Goal: Task Accomplishment & Management: Manage account settings

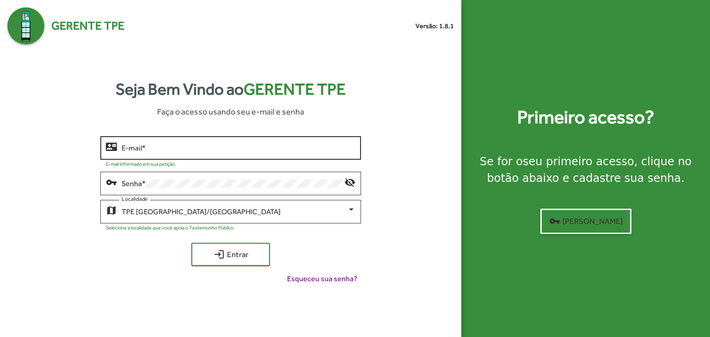
click at [212, 149] on input "E-mail *" at bounding box center [238, 148] width 234 height 8
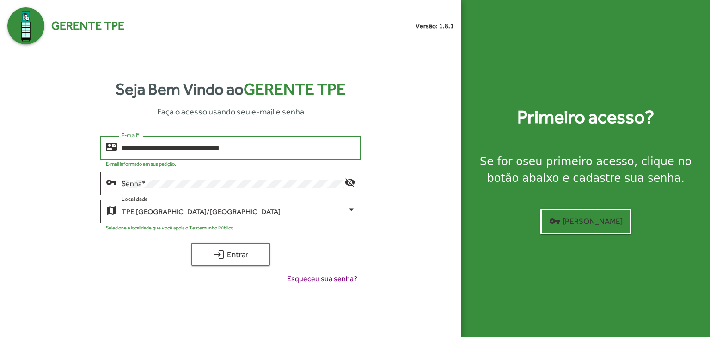
type input "**********"
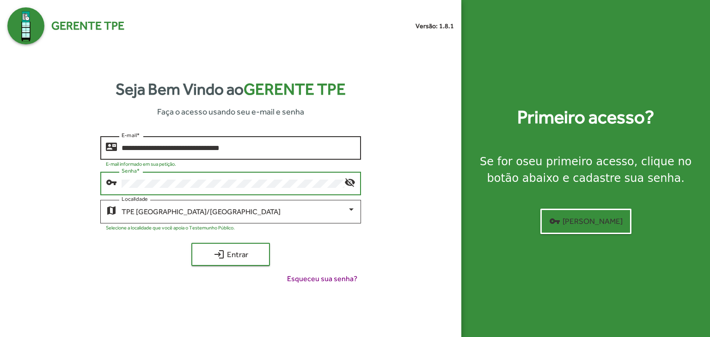
click at [191, 243] on button "login Entrar" at bounding box center [230, 254] width 79 height 23
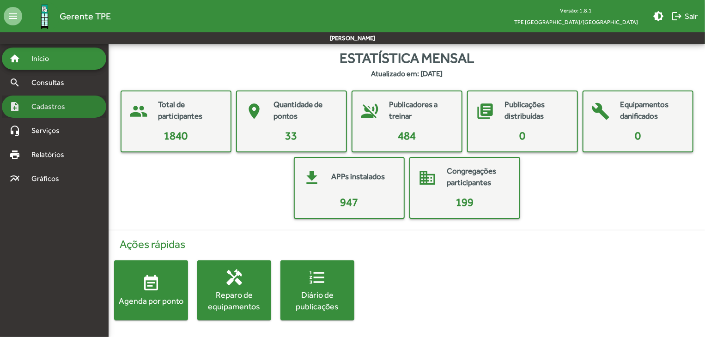
click at [34, 106] on span "Cadastros" at bounding box center [51, 106] width 51 height 11
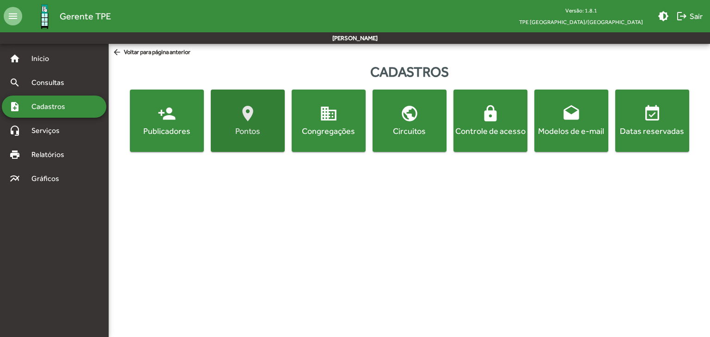
click at [268, 117] on span "location_on [GEOGRAPHIC_DATA]" at bounding box center [247, 120] width 70 height 32
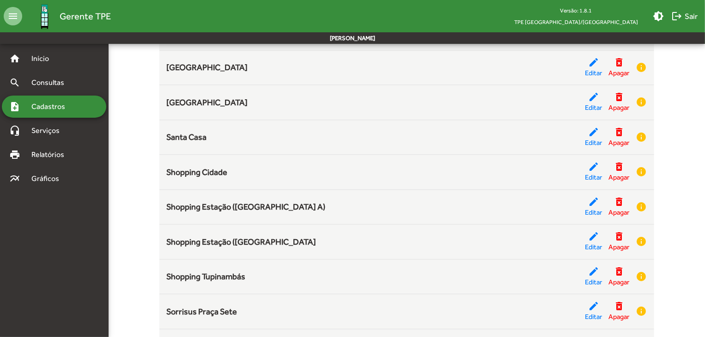
scroll to position [995, 0]
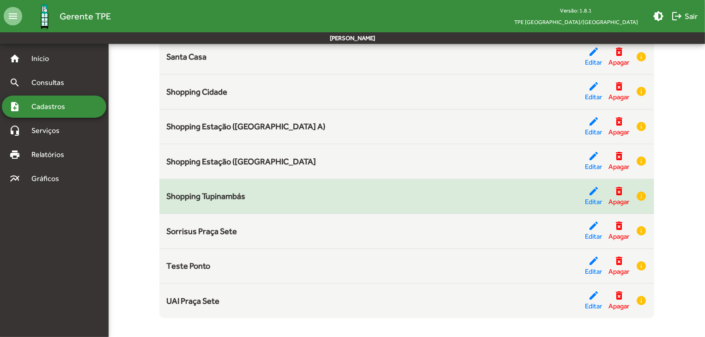
click at [575, 193] on div "Shopping Tupinambás" at bounding box center [376, 196] width 419 height 12
click at [591, 192] on mat-icon "edit" at bounding box center [593, 191] width 11 height 11
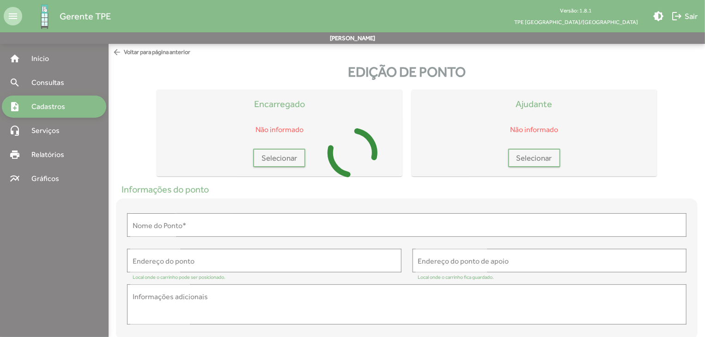
type input "**********"
type textarea "**********"
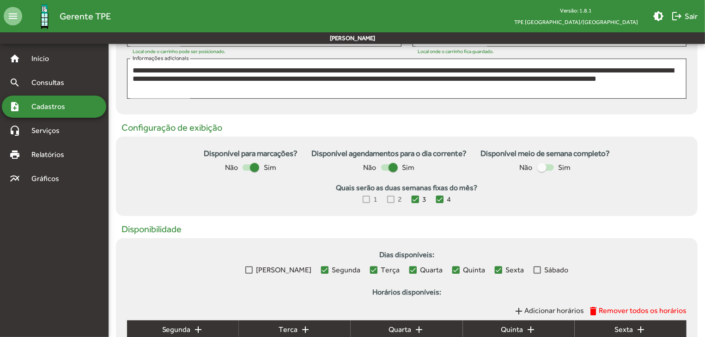
scroll to position [231, 0]
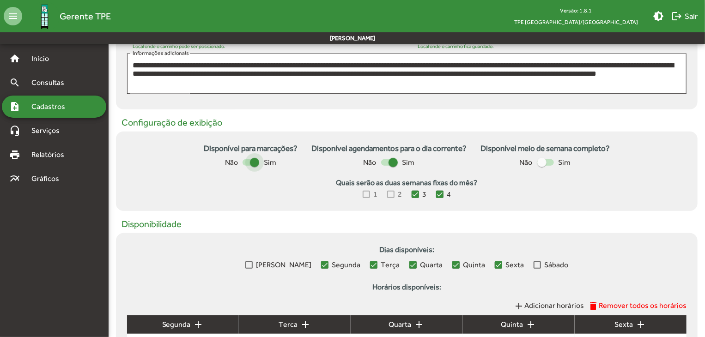
click at [252, 164] on div at bounding box center [254, 162] width 9 height 9
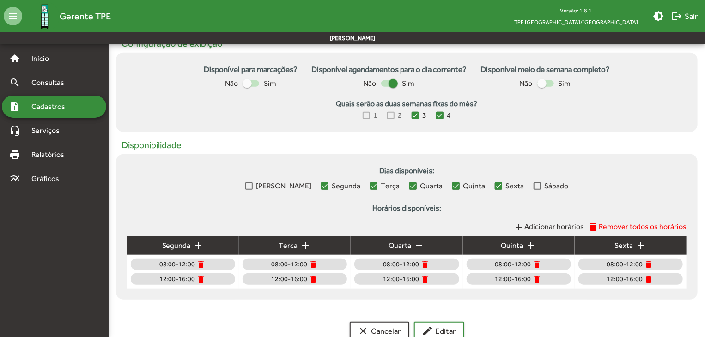
scroll to position [335, 0]
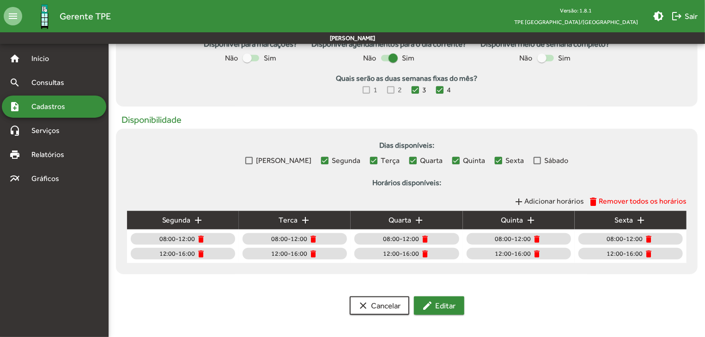
click at [431, 307] on mat-icon "edit" at bounding box center [427, 305] width 11 height 11
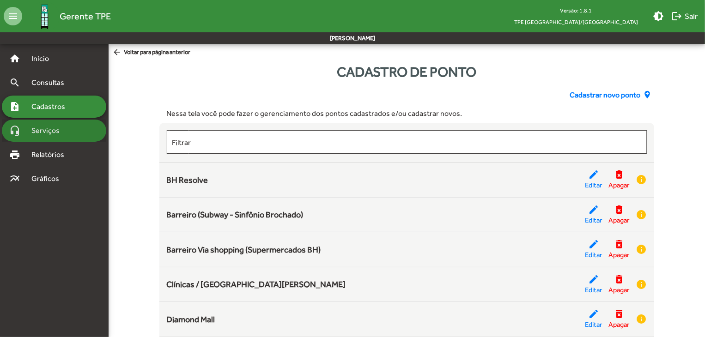
click at [61, 135] on span "Serviços" at bounding box center [49, 130] width 46 height 11
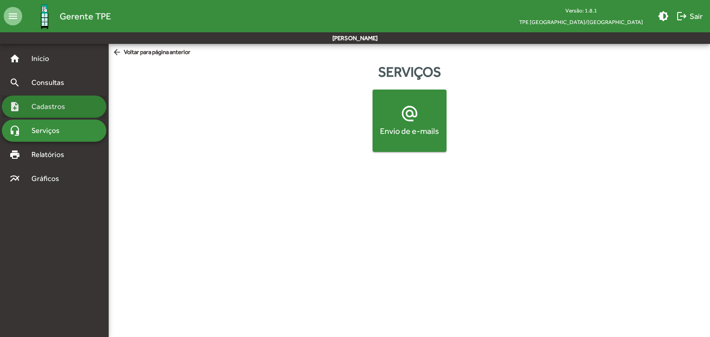
click at [68, 100] on div "note_add Cadastros" at bounding box center [54, 107] width 104 height 22
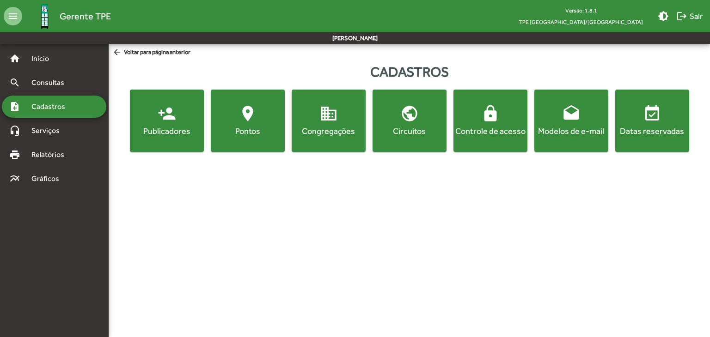
click at [510, 129] on div "Controle de acesso" at bounding box center [490, 131] width 70 height 12
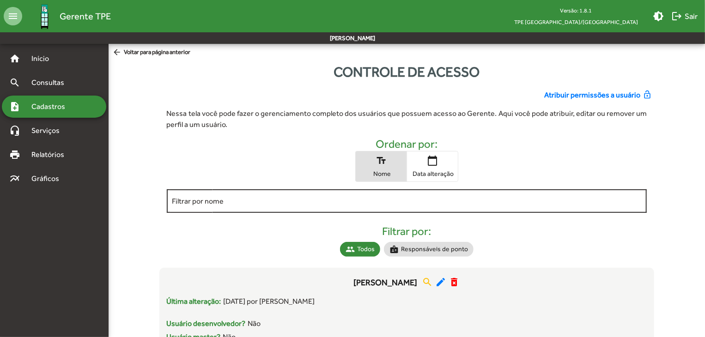
click at [222, 204] on input "Filtrar por nome" at bounding box center [406, 201] width 469 height 8
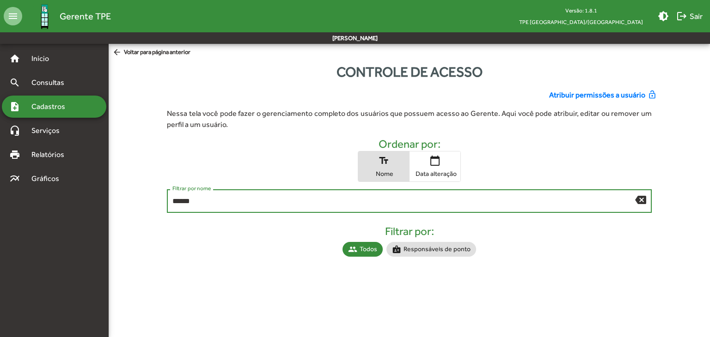
type input "******"
click at [576, 96] on span "Atribuir permissões a usuário" at bounding box center [597, 95] width 96 height 11
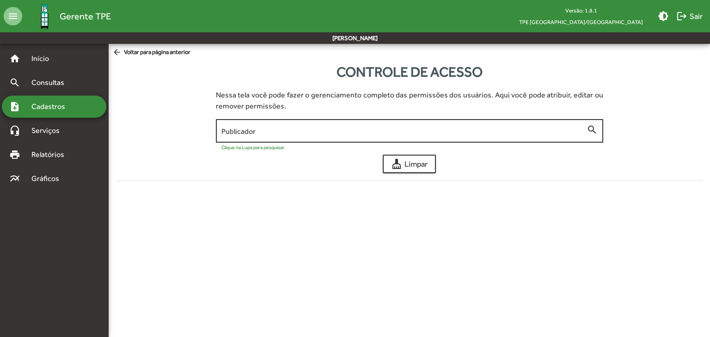
click at [334, 132] on input "Publicador" at bounding box center [403, 131] width 365 height 8
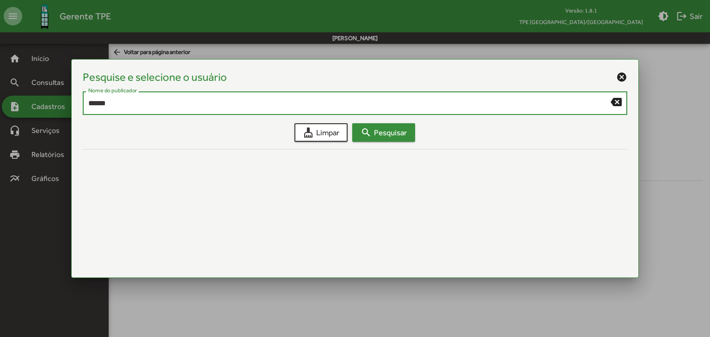
type input "******"
click at [378, 134] on span "search Pesquisar" at bounding box center [383, 132] width 46 height 17
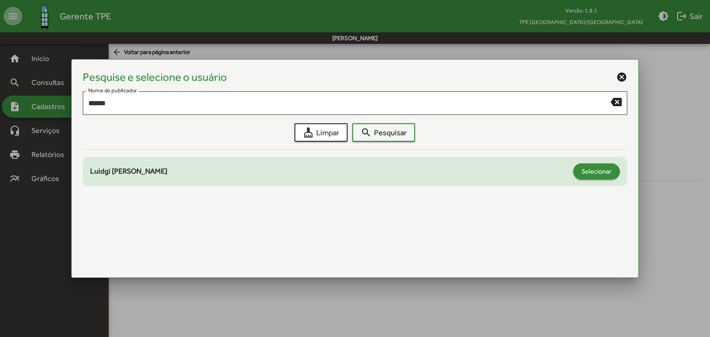
click at [593, 168] on span "Selecionar" at bounding box center [596, 171] width 30 height 17
type input "**********"
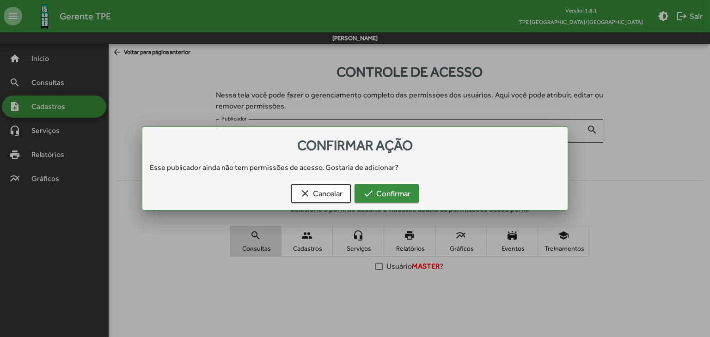
click at [408, 198] on span "check Confirmar" at bounding box center [387, 193] width 48 height 17
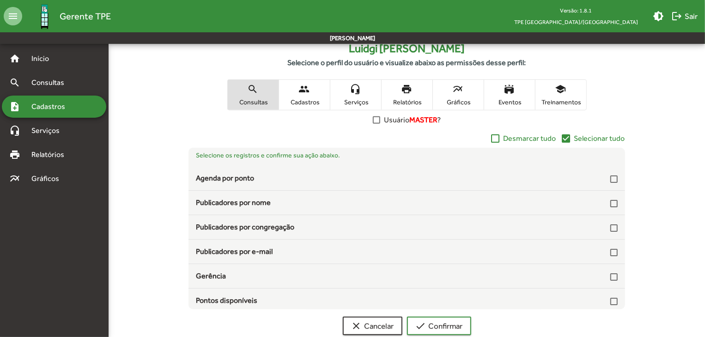
scroll to position [166, 0]
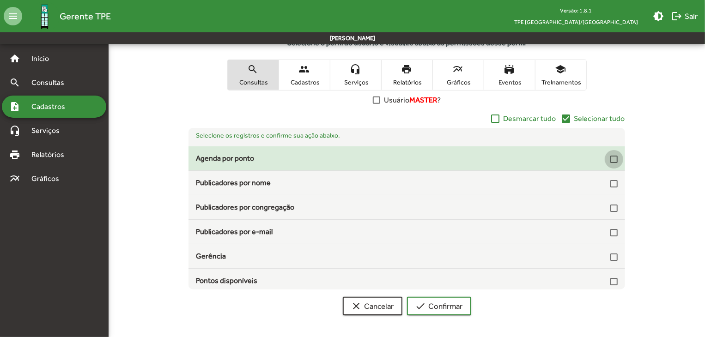
click at [610, 161] on div at bounding box center [613, 159] width 7 height 7
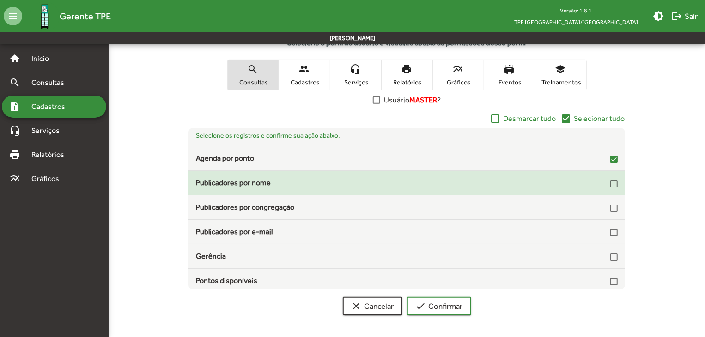
click at [612, 182] on div at bounding box center [613, 183] width 7 height 7
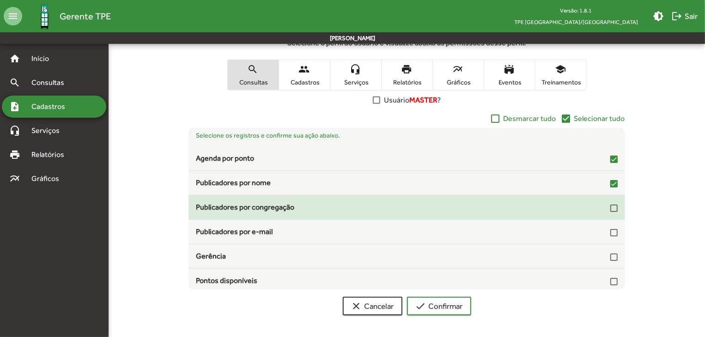
click at [612, 210] on div at bounding box center [613, 208] width 7 height 7
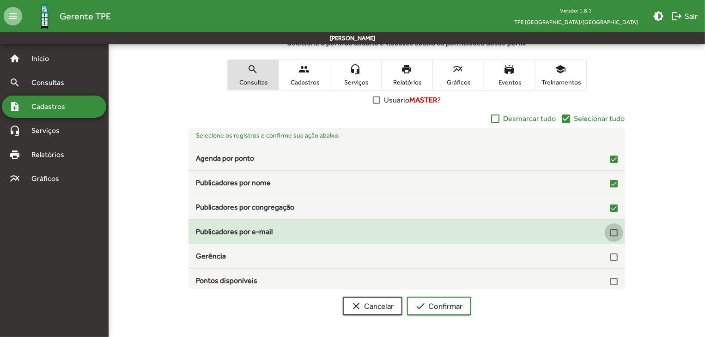
click at [612, 231] on div at bounding box center [613, 232] width 7 height 7
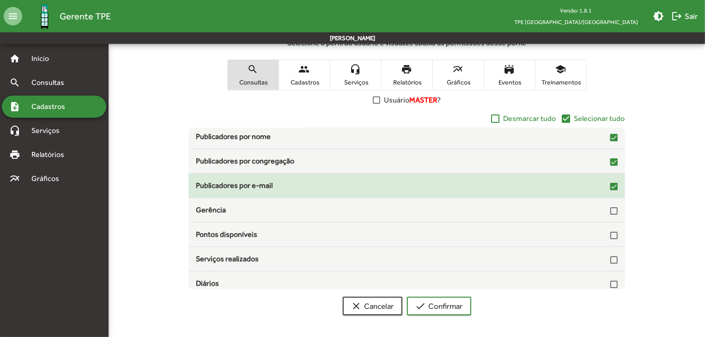
scroll to position [92, 0]
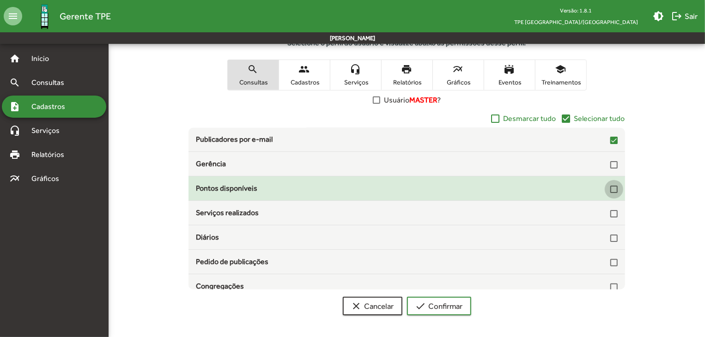
click at [611, 188] on div at bounding box center [613, 189] width 7 height 7
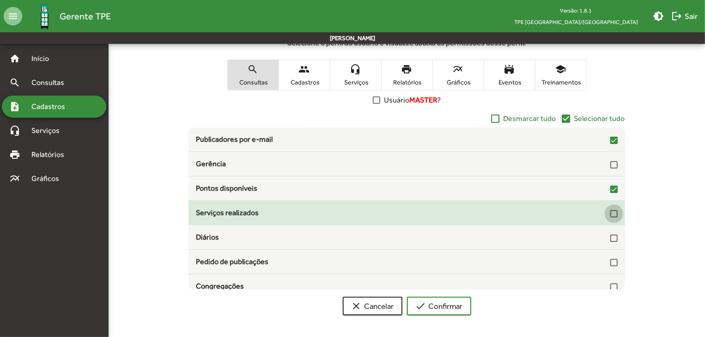
click at [610, 212] on div at bounding box center [613, 213] width 7 height 7
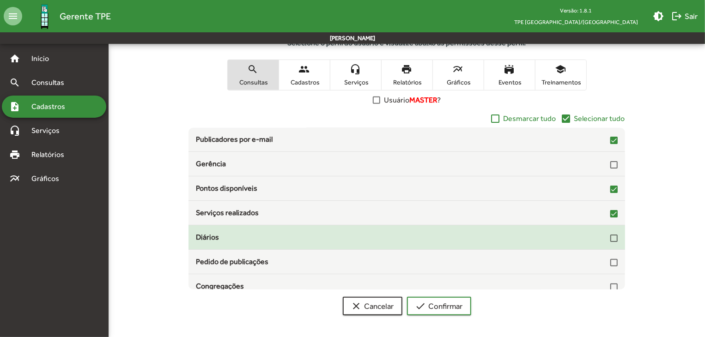
click at [610, 239] on div at bounding box center [613, 238] width 7 height 7
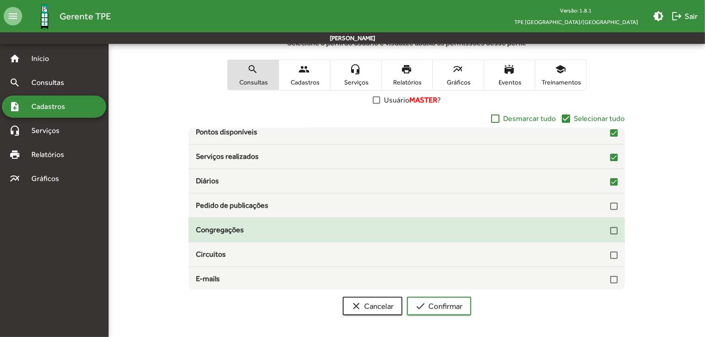
click at [610, 231] on div at bounding box center [613, 230] width 7 height 7
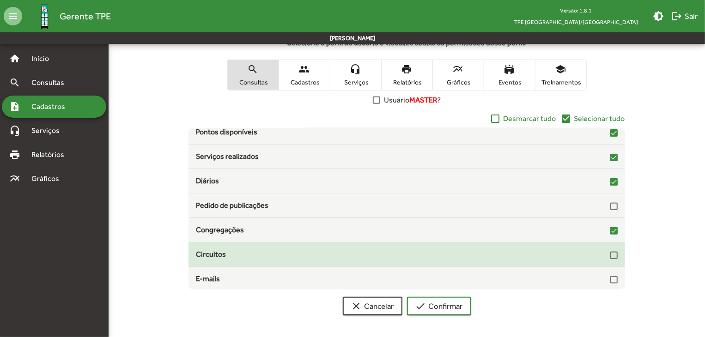
click at [610, 255] on div at bounding box center [613, 255] width 7 height 7
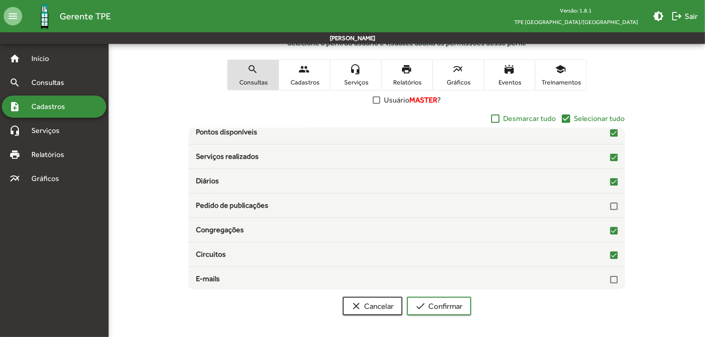
click at [309, 76] on span "people Cadastros" at bounding box center [304, 75] width 51 height 30
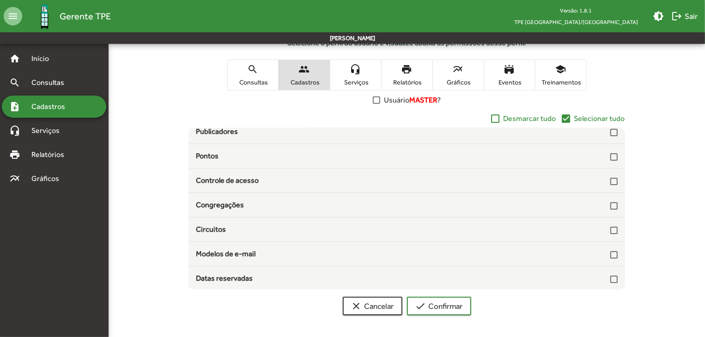
click at [358, 76] on span "headset_mic Serviços" at bounding box center [355, 75] width 51 height 30
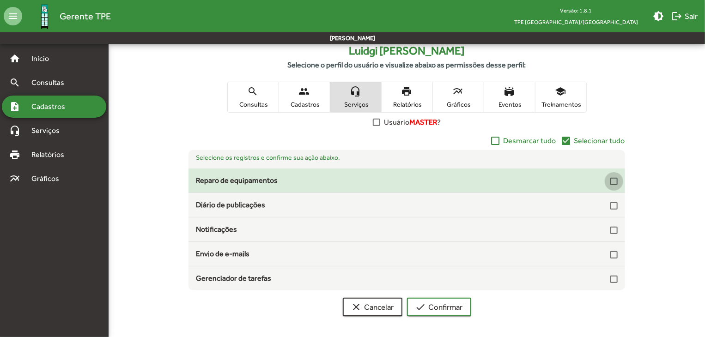
click at [613, 180] on div at bounding box center [613, 181] width 7 height 7
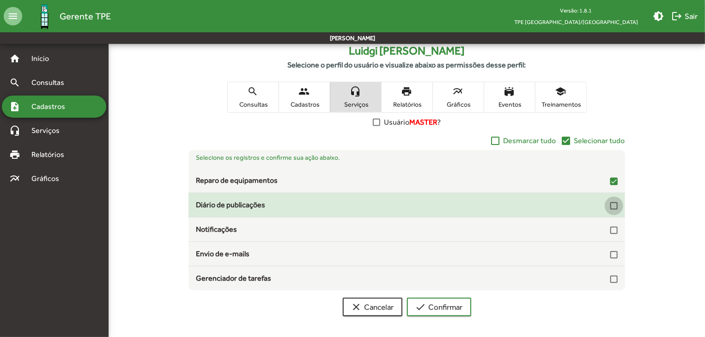
drag, startPoint x: 613, startPoint y: 205, endPoint x: 588, endPoint y: 189, distance: 29.1
click at [613, 205] on div at bounding box center [613, 205] width 7 height 7
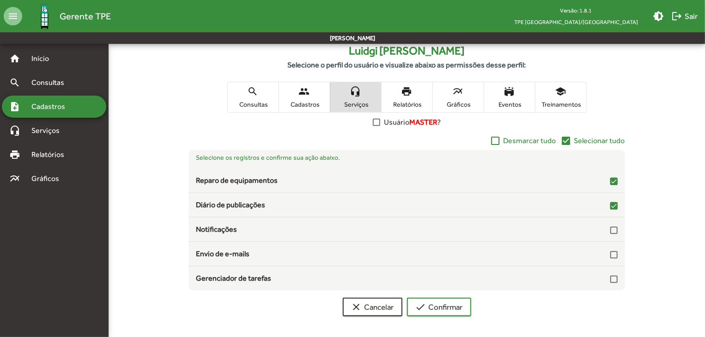
click at [418, 98] on span "print Relatórios" at bounding box center [407, 97] width 51 height 30
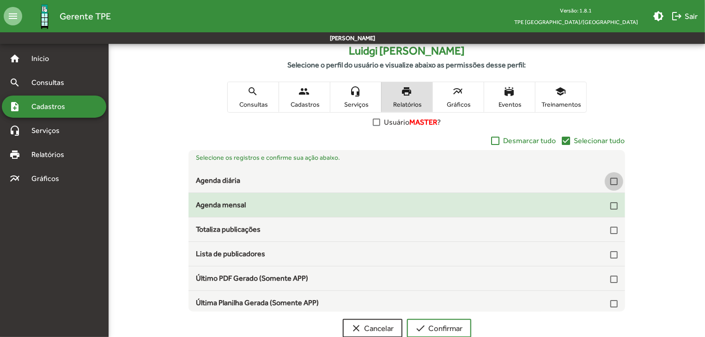
drag, startPoint x: 607, startPoint y: 177, endPoint x: 613, endPoint y: 199, distance: 22.3
click at [610, 179] on div at bounding box center [613, 181] width 7 height 7
click at [612, 208] on div at bounding box center [613, 205] width 7 height 7
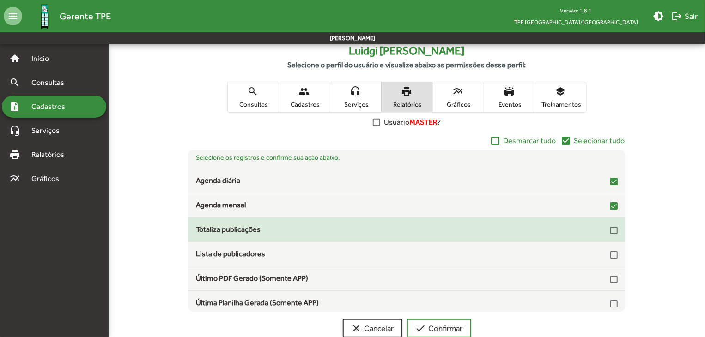
click at [612, 240] on mat-list-item "Totaliza publicações" at bounding box center [406, 230] width 436 height 24
click at [610, 234] on div at bounding box center [613, 229] width 7 height 11
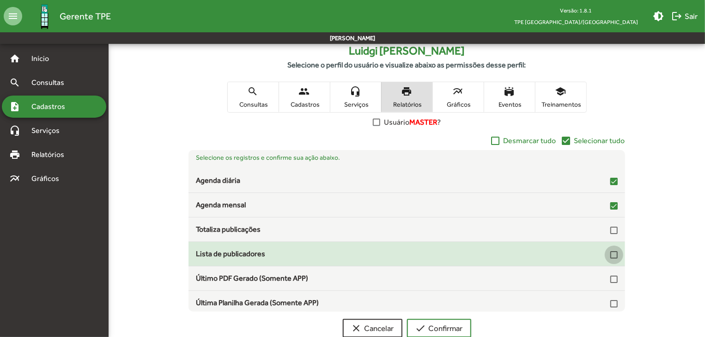
click at [611, 255] on div at bounding box center [613, 254] width 7 height 7
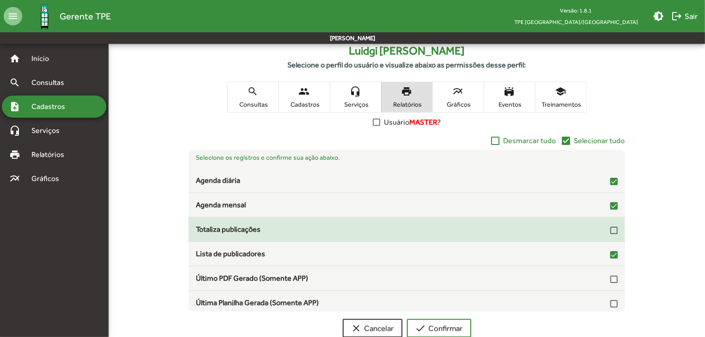
click at [610, 227] on div at bounding box center [613, 230] width 7 height 7
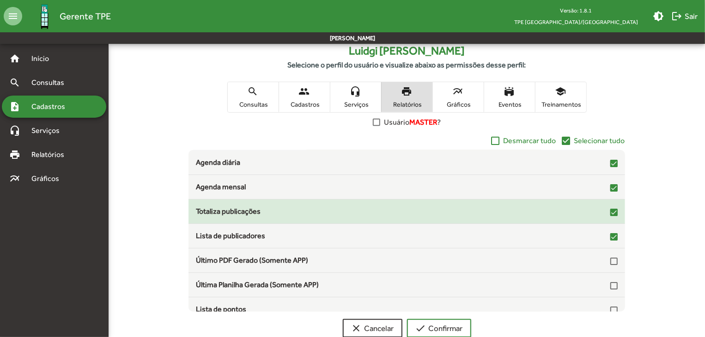
scroll to position [27, 0]
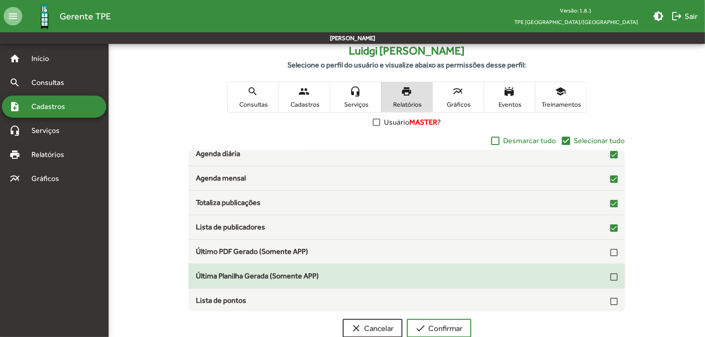
drag, startPoint x: 611, startPoint y: 253, endPoint x: 612, endPoint y: 263, distance: 10.3
click at [611, 253] on div at bounding box center [613, 252] width 7 height 7
click at [612, 275] on div at bounding box center [613, 276] width 7 height 7
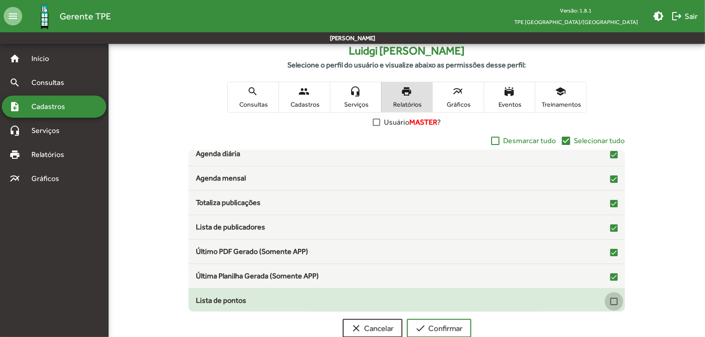
click at [612, 303] on div at bounding box center [613, 301] width 7 height 7
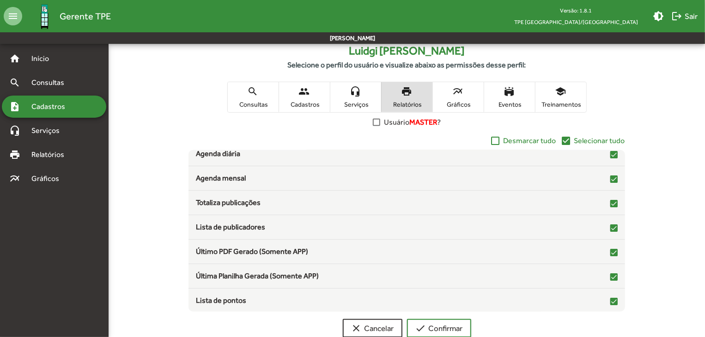
click at [463, 103] on span "Gráficos" at bounding box center [458, 104] width 46 height 8
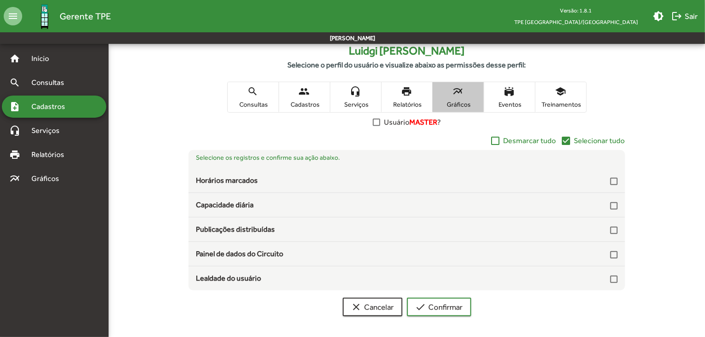
scroll to position [0, 0]
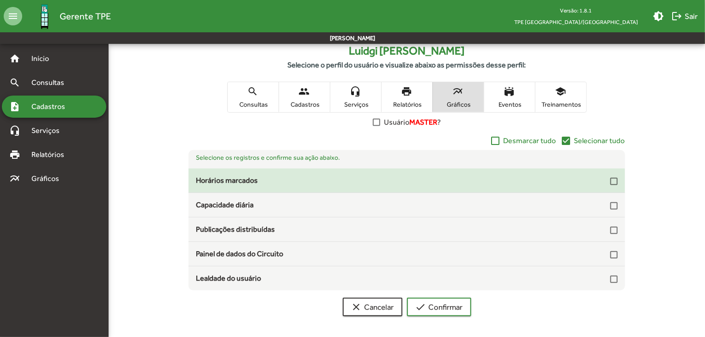
click at [611, 179] on div at bounding box center [613, 181] width 7 height 7
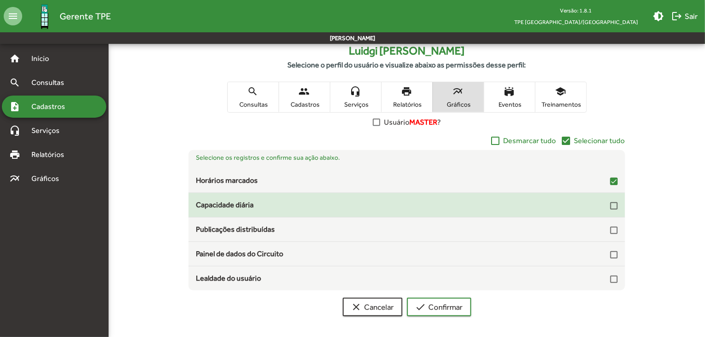
click at [612, 212] on mat-list-item "Capacidade diária" at bounding box center [406, 205] width 436 height 24
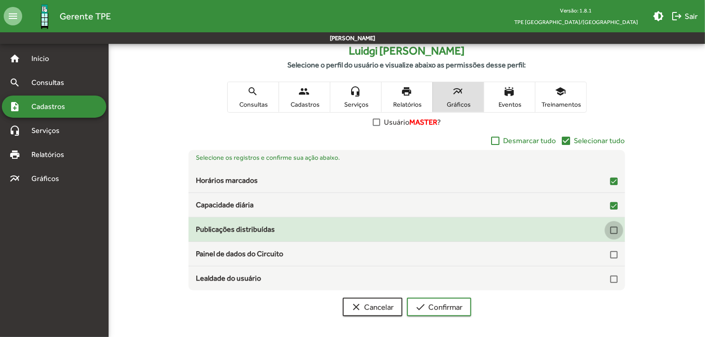
click at [615, 231] on div at bounding box center [613, 230] width 7 height 7
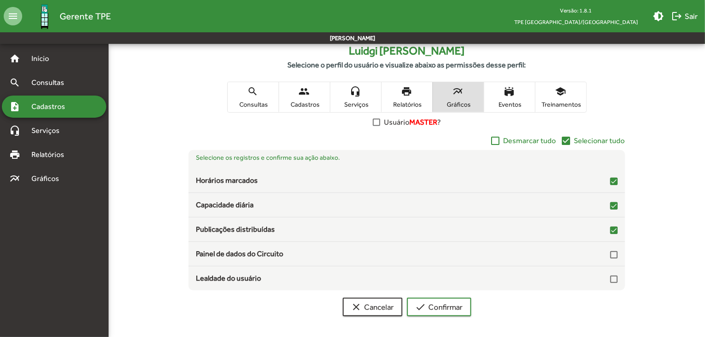
click at [568, 100] on span "Treinamentos" at bounding box center [561, 104] width 46 height 8
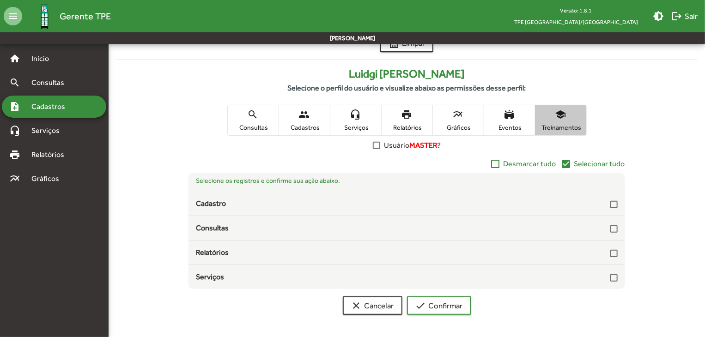
scroll to position [120, 0]
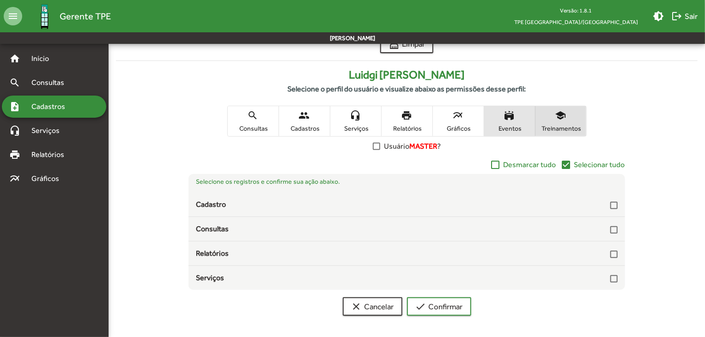
click at [521, 122] on span "stadium Eventos" at bounding box center [509, 121] width 51 height 30
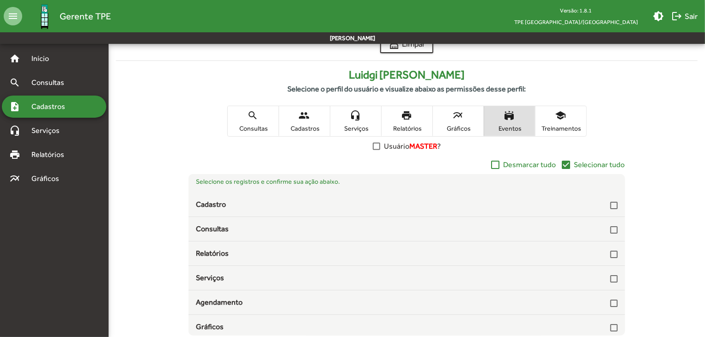
click at [446, 127] on span "Gráficos" at bounding box center [458, 128] width 46 height 8
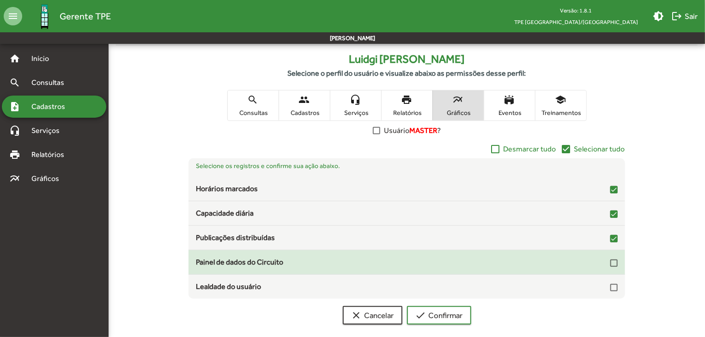
scroll to position [144, 0]
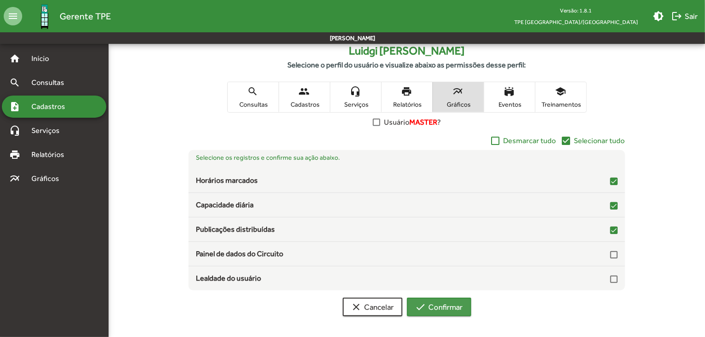
click at [446, 306] on span "check Confirmar" at bounding box center [439, 307] width 48 height 17
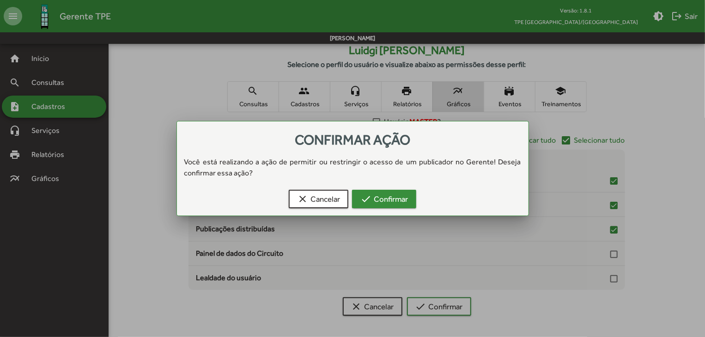
click at [385, 199] on span "check Confirmar" at bounding box center [384, 199] width 48 height 17
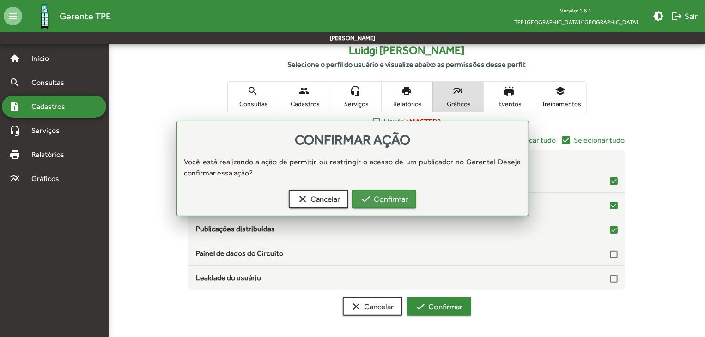
scroll to position [144, 0]
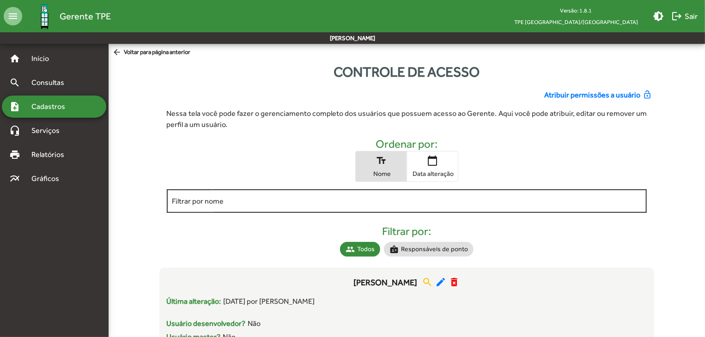
click at [243, 199] on input "Filtrar por nome" at bounding box center [406, 201] width 469 height 8
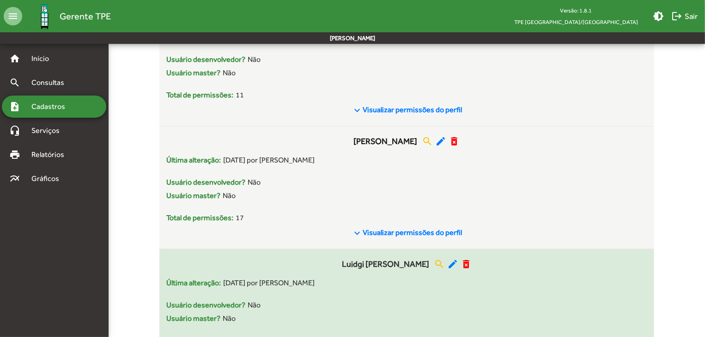
scroll to position [321, 0]
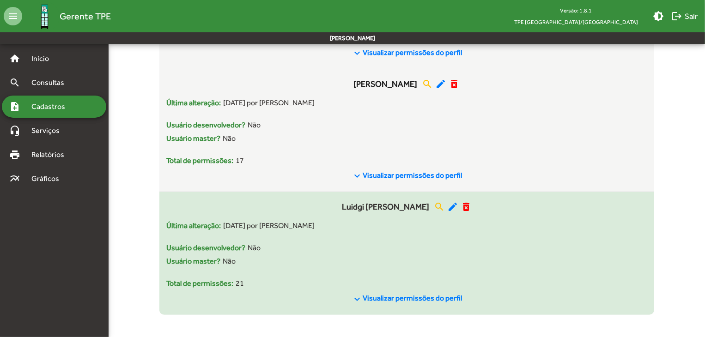
click at [449, 261] on div "Usuário master? Não" at bounding box center [407, 261] width 480 height 11
click at [445, 204] on mat-icon "search" at bounding box center [439, 206] width 11 height 11
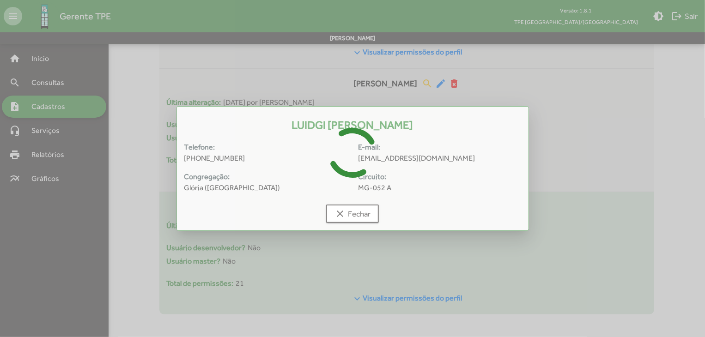
scroll to position [0, 0]
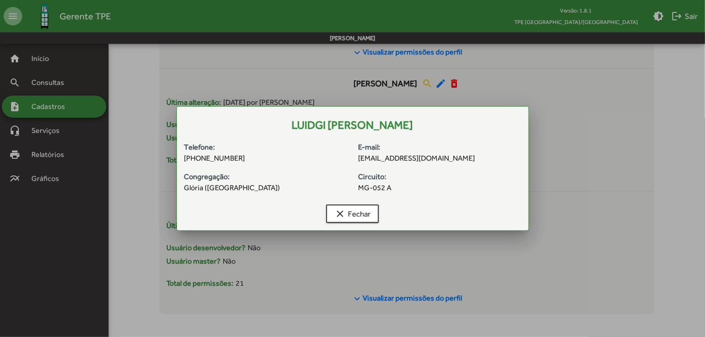
drag, startPoint x: 263, startPoint y: 124, endPoint x: 443, endPoint y: 126, distance: 179.7
click at [443, 126] on h1 "Luidgi [PERSON_NAME]" at bounding box center [352, 125] width 329 height 15
copy h1 "Luidgi [PERSON_NAME]"
drag, startPoint x: 184, startPoint y: 158, endPoint x: 244, endPoint y: 163, distance: 60.7
click at [244, 163] on span "[PHONE_NUMBER]" at bounding box center [265, 158] width 163 height 11
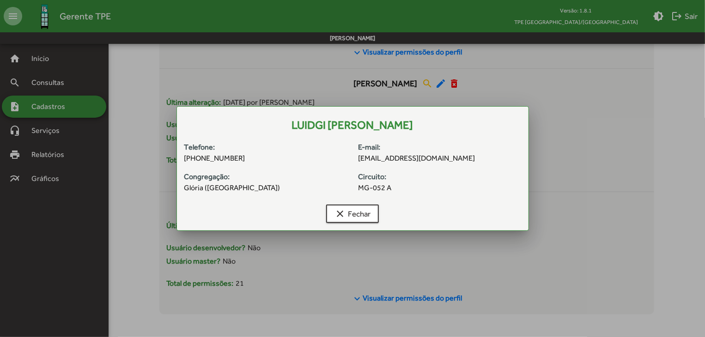
copy span "[PHONE_NUMBER]"
drag, startPoint x: 184, startPoint y: 188, endPoint x: 202, endPoint y: 188, distance: 18.5
click at [202, 188] on span "Glória ([GEOGRAPHIC_DATA])" at bounding box center [265, 187] width 163 height 11
click at [371, 216] on button "clear Fechar" at bounding box center [352, 214] width 53 height 18
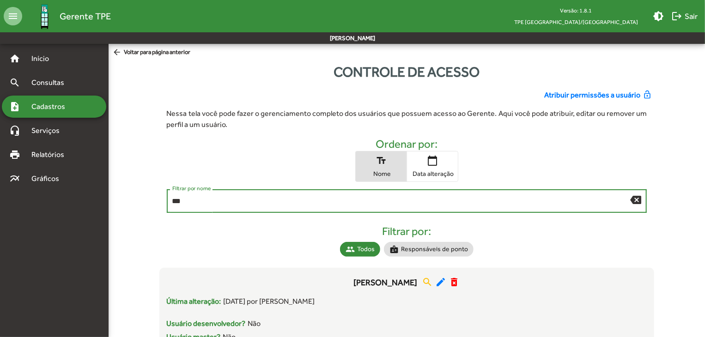
click at [364, 200] on input "***" at bounding box center [401, 201] width 458 height 8
type input "*"
type input "****"
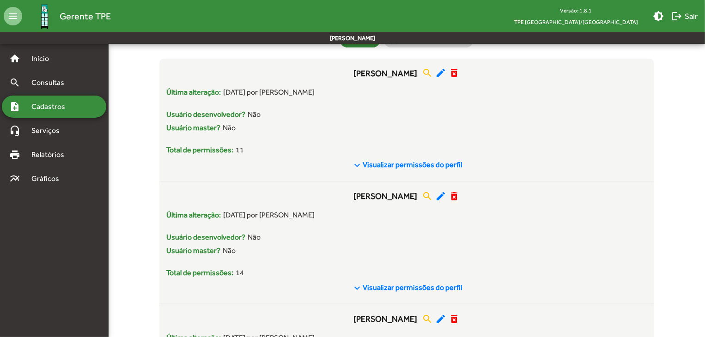
scroll to position [231, 0]
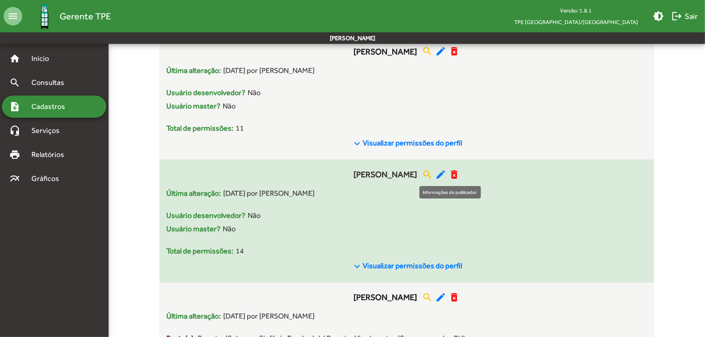
click at [433, 175] on mat-icon "search" at bounding box center [427, 174] width 11 height 11
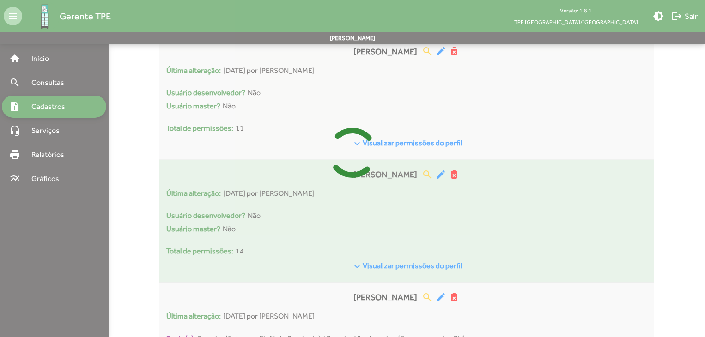
scroll to position [0, 0]
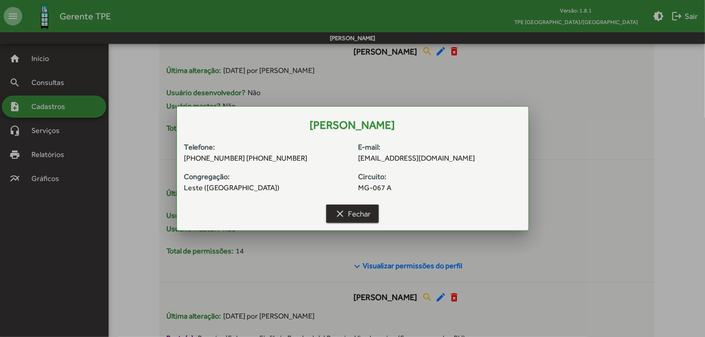
click at [367, 214] on span "clear Fechar" at bounding box center [352, 214] width 36 height 17
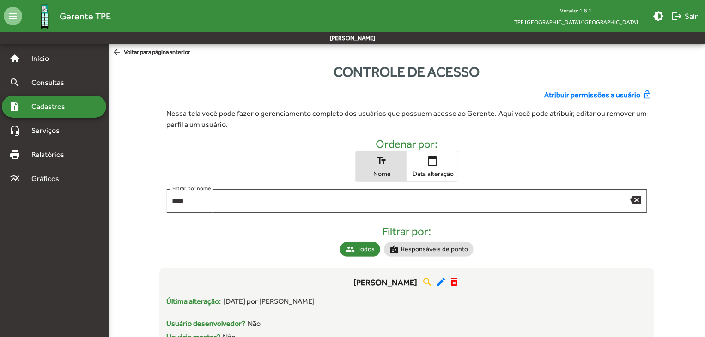
scroll to position [231, 0]
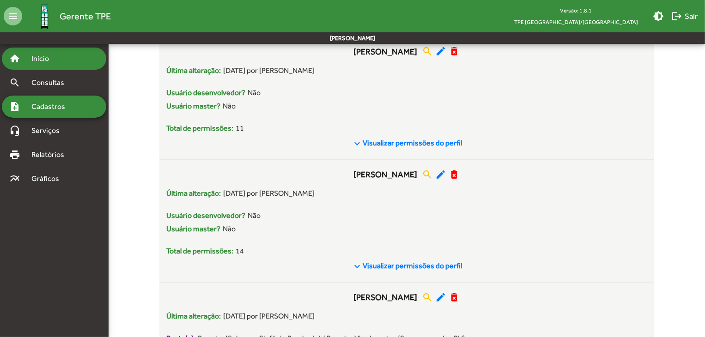
click at [41, 66] on div "home Início" at bounding box center [54, 59] width 104 height 22
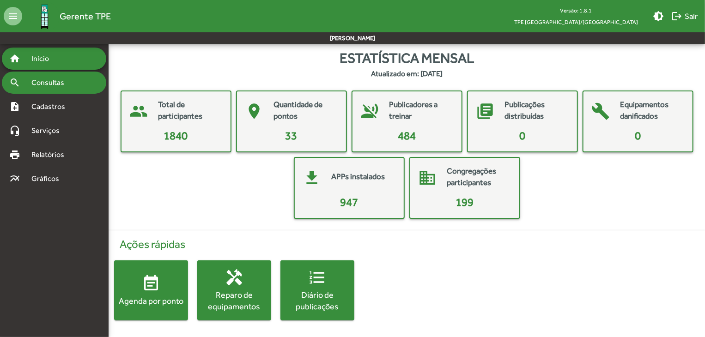
click at [41, 86] on span "Consultas" at bounding box center [51, 82] width 50 height 11
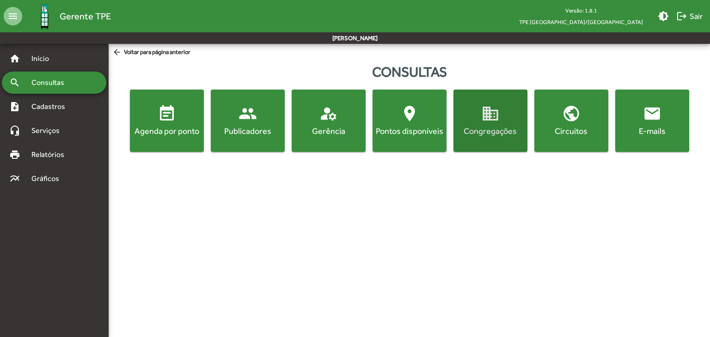
click at [514, 124] on span "domain Congregações" at bounding box center [490, 120] width 70 height 32
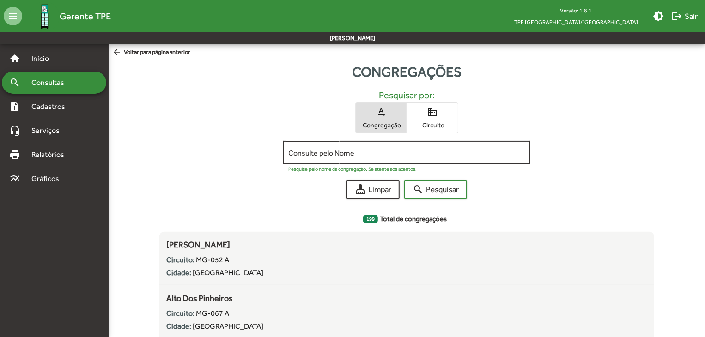
click at [367, 158] on div "Consulte pelo Nome" at bounding box center [407, 151] width 237 height 25
type input "***"
click at [404, 180] on button "search Pesquisar" at bounding box center [435, 189] width 63 height 18
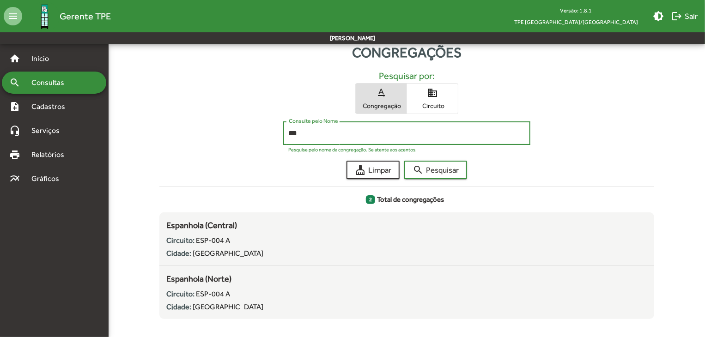
scroll to position [30, 0]
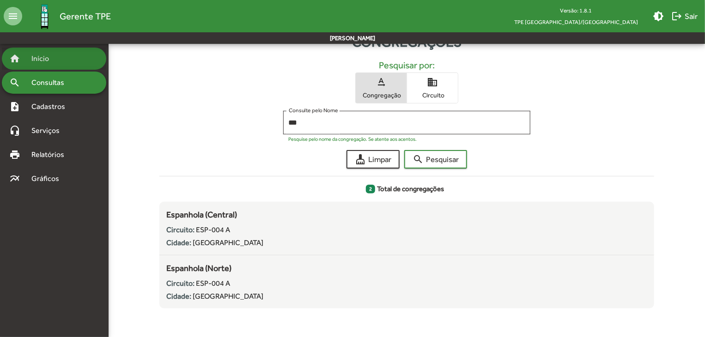
click at [50, 60] on span "Início" at bounding box center [44, 58] width 36 height 11
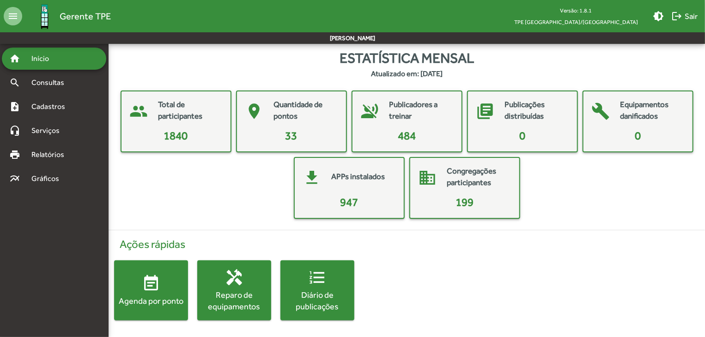
click at [284, 118] on mat-card-title "Quantidade de pontos" at bounding box center [305, 111] width 63 height 24
click at [58, 79] on span "Consultas" at bounding box center [51, 82] width 50 height 11
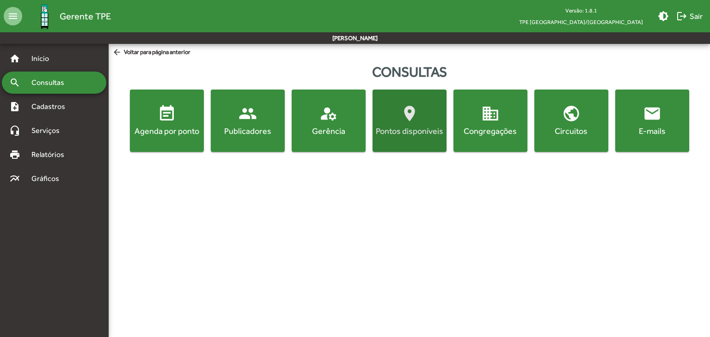
click at [405, 121] on mat-icon "location_on" at bounding box center [409, 113] width 18 height 18
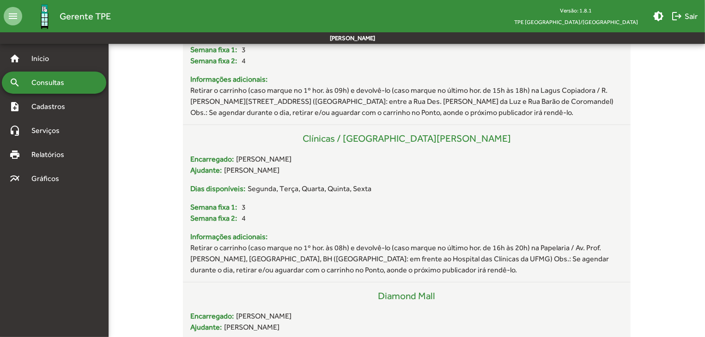
scroll to position [323, 0]
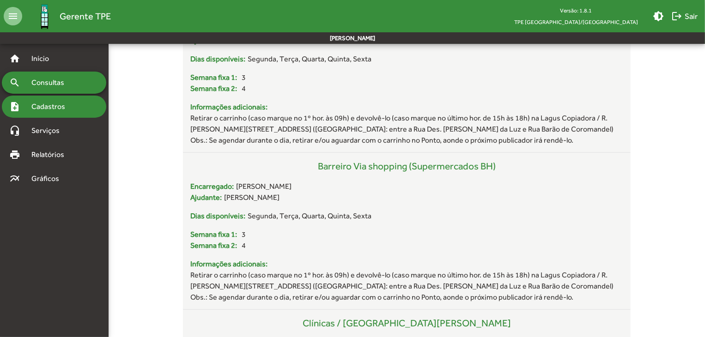
click at [67, 107] on span "Cadastros" at bounding box center [51, 106] width 51 height 11
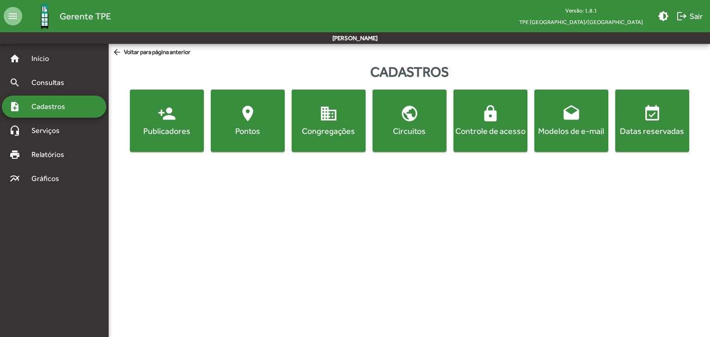
click at [176, 128] on div "Publicadores" at bounding box center [167, 131] width 70 height 12
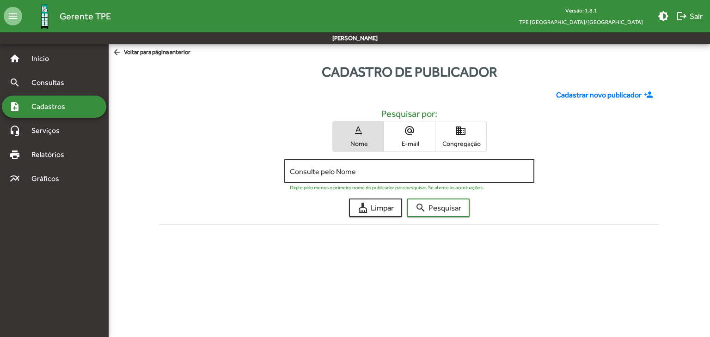
click at [390, 179] on div "Consulte pelo Nome" at bounding box center [409, 170] width 238 height 25
click at [406, 199] on button "search Pesquisar" at bounding box center [437, 208] width 63 height 18
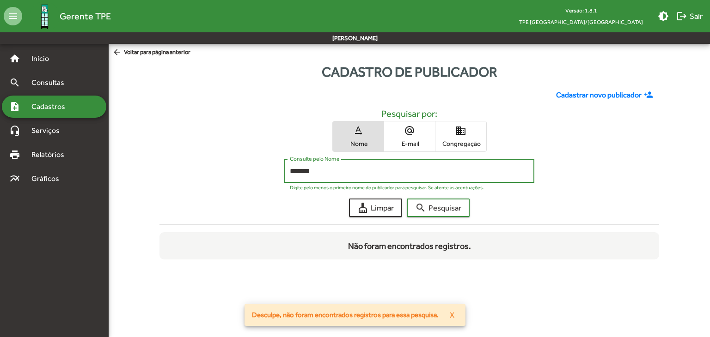
type input "*******"
click at [406, 199] on button "search Pesquisar" at bounding box center [437, 208] width 63 height 18
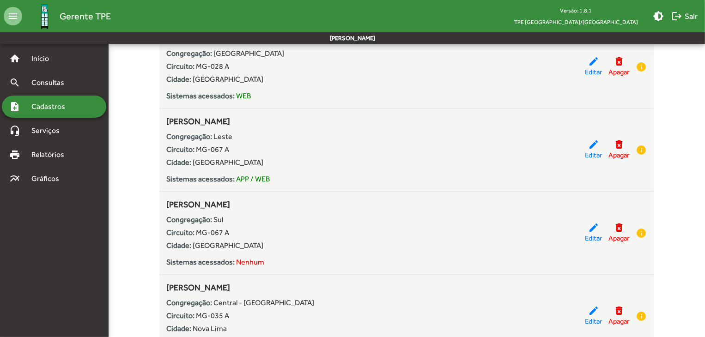
scroll to position [1109, 0]
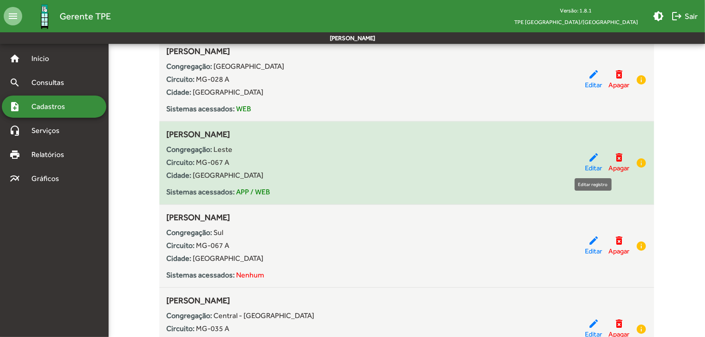
click at [590, 157] on mat-icon "edit" at bounding box center [593, 157] width 11 height 11
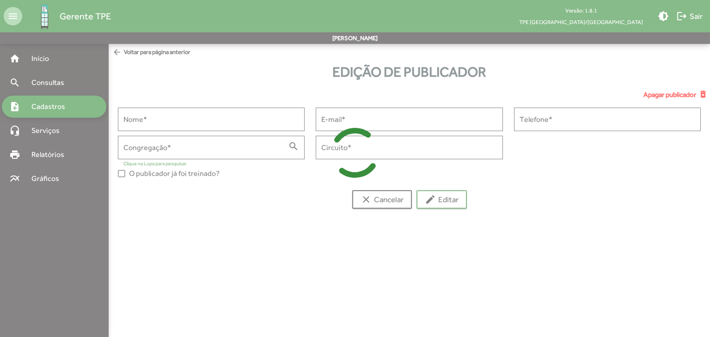
type input "**********"
type input "********"
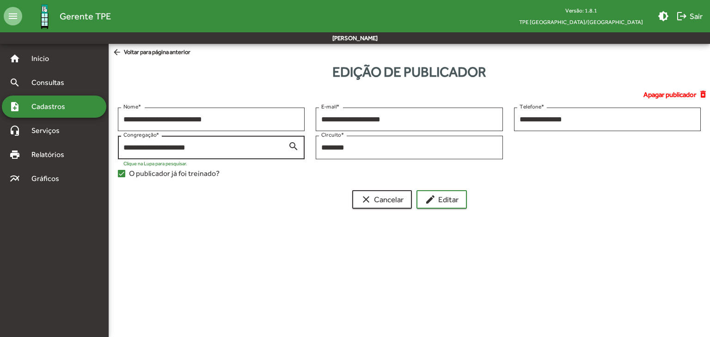
click at [291, 144] on mat-icon "search" at bounding box center [293, 145] width 11 height 11
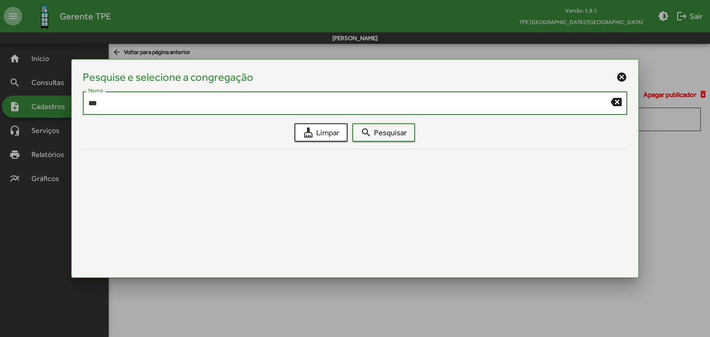
type input "***"
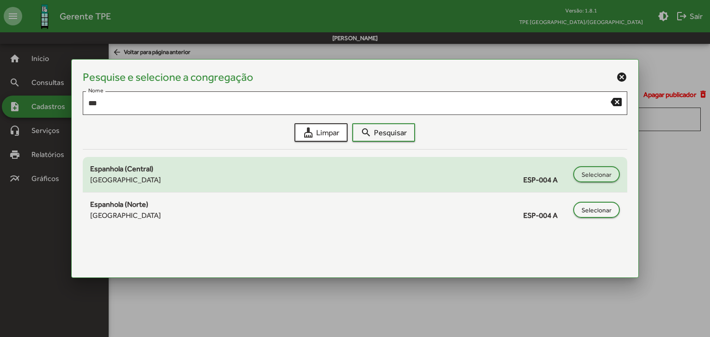
click at [239, 164] on div "Espanhola (Central) [GEOGRAPHIC_DATA] ESP-004 A" at bounding box center [329, 175] width 479 height 22
click at [584, 173] on span "Selecionar" at bounding box center [596, 174] width 30 height 17
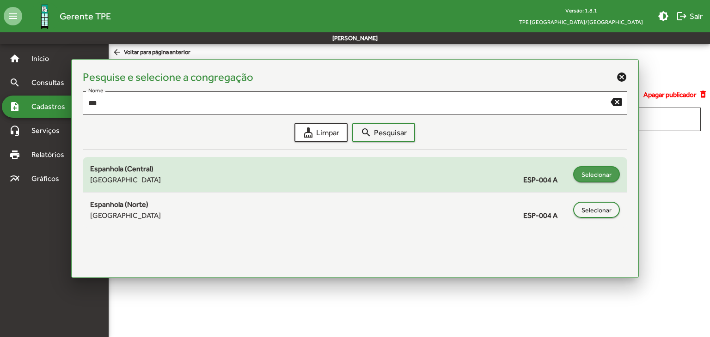
type input "**********"
type input "*********"
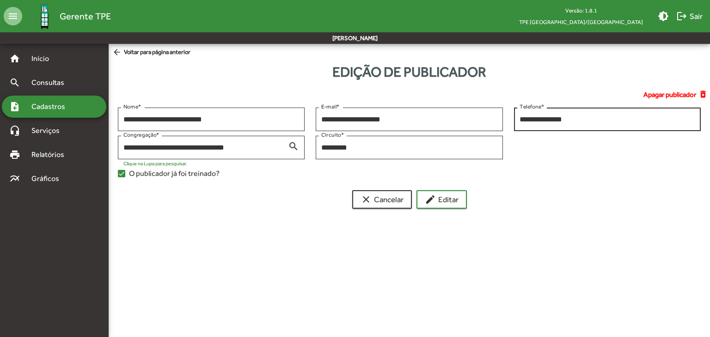
click at [587, 121] on input "**********" at bounding box center [607, 119] width 176 height 8
type input "**********"
click at [432, 204] on mat-icon "edit" at bounding box center [430, 199] width 11 height 11
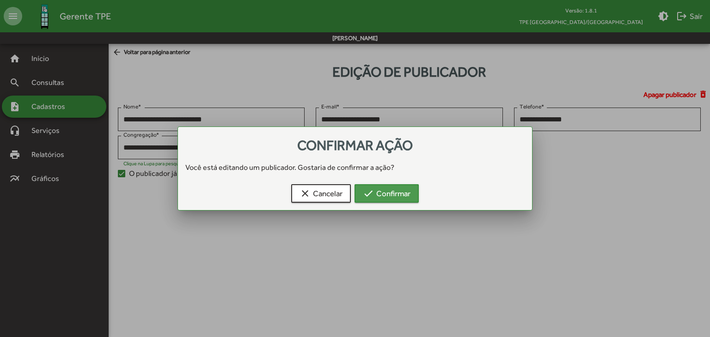
click at [406, 196] on span "check Confirmar" at bounding box center [387, 193] width 48 height 17
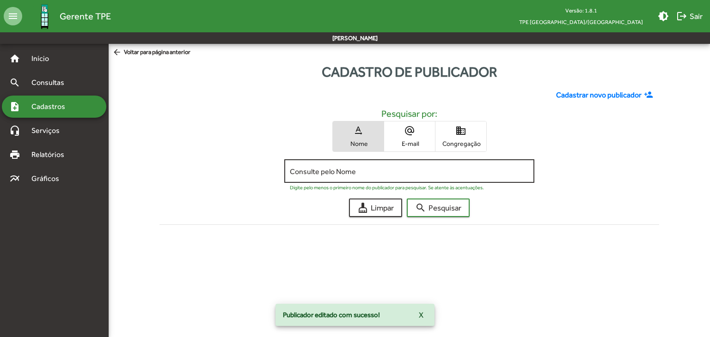
click at [360, 168] on input "Consulte pelo Nome" at bounding box center [409, 171] width 238 height 8
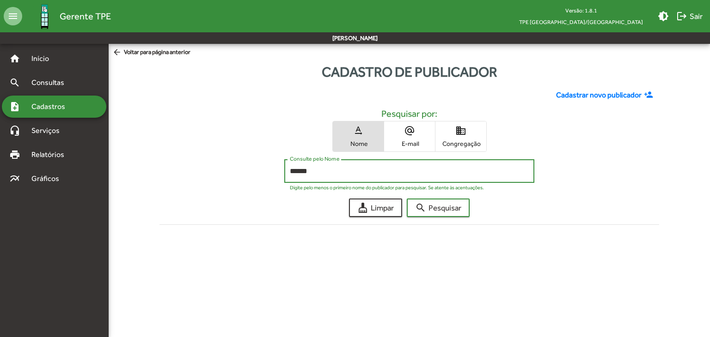
type input "******"
click at [406, 199] on button "search Pesquisar" at bounding box center [437, 208] width 63 height 18
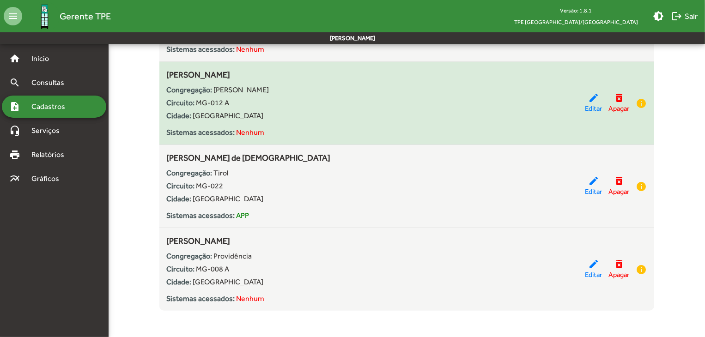
scroll to position [339, 0]
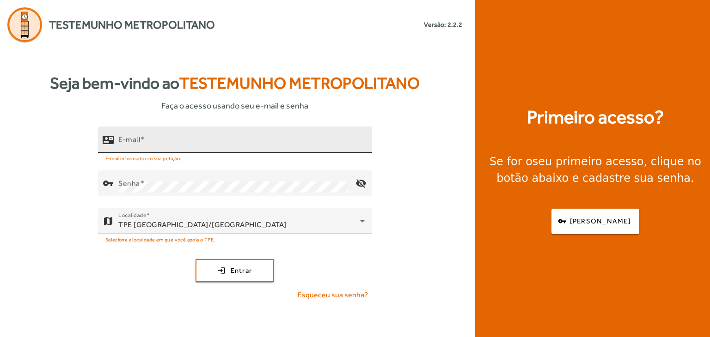
click at [235, 139] on input "E-mail" at bounding box center [241, 143] width 246 height 11
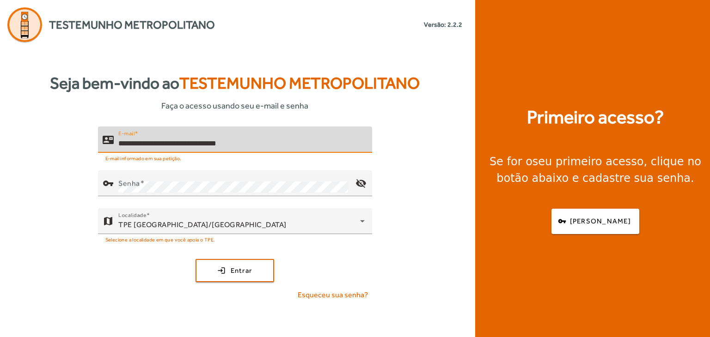
type input "**********"
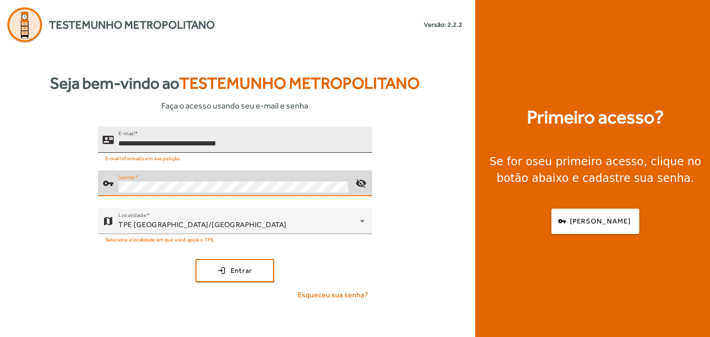
click at [195, 259] on button "login Entrar" at bounding box center [234, 270] width 79 height 23
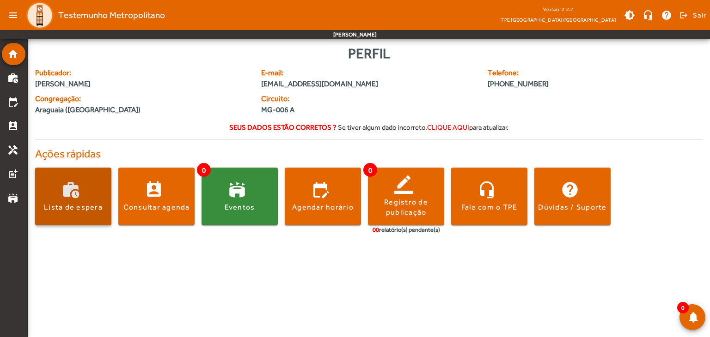
click at [54, 183] on span at bounding box center [73, 197] width 76 height 58
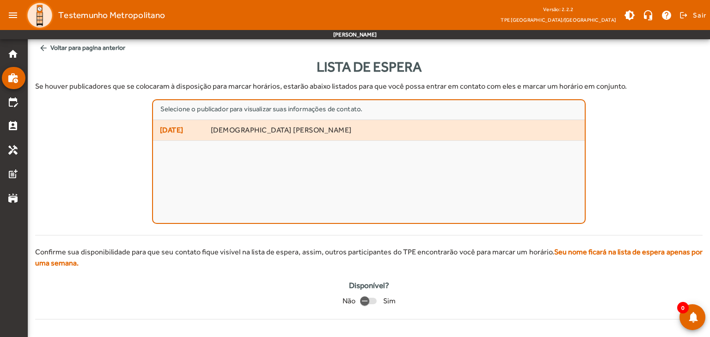
click at [292, 138] on mat-list-item "16/10/2025 Cristiane Flávia Telésfaro Silva" at bounding box center [369, 130] width 432 height 21
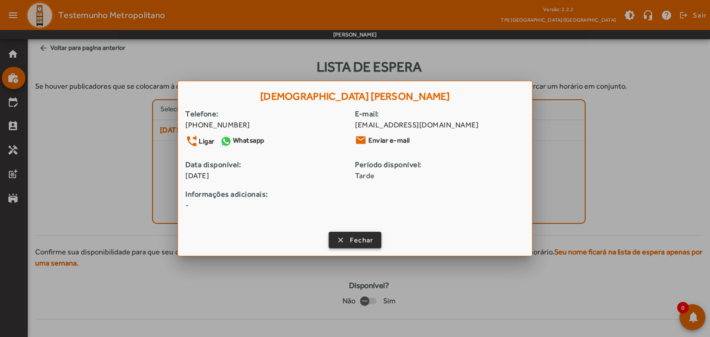
click at [356, 237] on span "Fechar" at bounding box center [362, 240] width 24 height 11
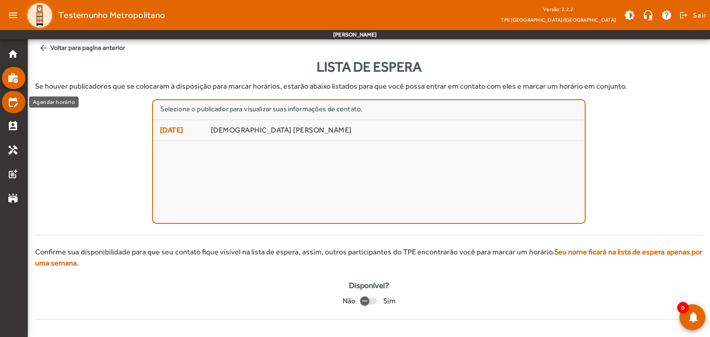
click at [14, 100] on mat-icon "edit_calendar" at bounding box center [12, 102] width 11 height 11
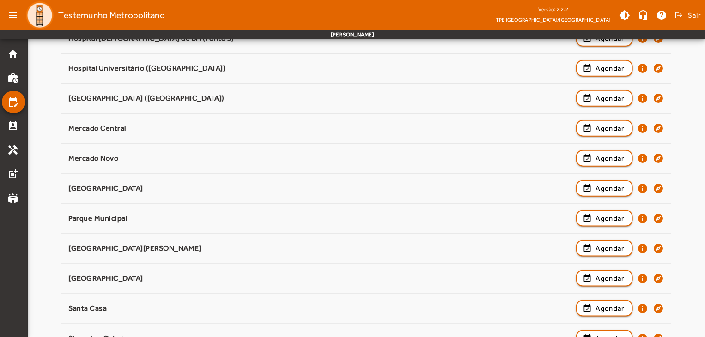
scroll to position [566, 0]
